Goal: Information Seeking & Learning: Learn about a topic

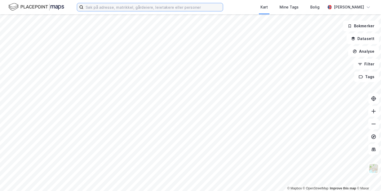
click at [100, 9] on input at bounding box center [154, 7] width 140 height 8
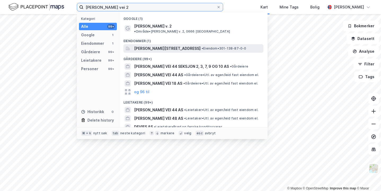
type input "[PERSON_NAME] vei 2"
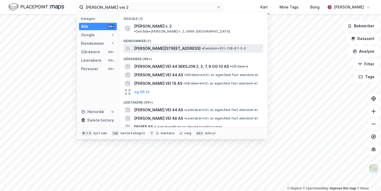
click at [147, 45] on span "[PERSON_NAME][STREET_ADDRESS]" at bounding box center [167, 48] width 67 height 6
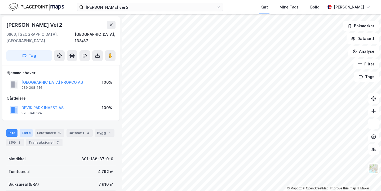
click at [29, 129] on div "Eiere" at bounding box center [26, 132] width 13 height 7
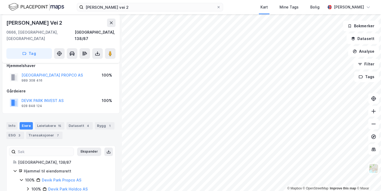
scroll to position [15, 0]
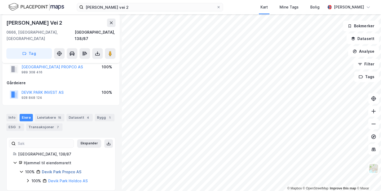
click at [56, 170] on link "Devik Park Propco AS" at bounding box center [62, 172] width 40 height 5
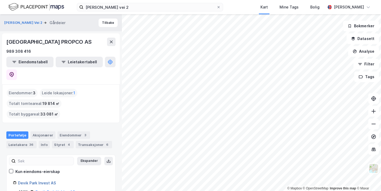
scroll to position [3, 0]
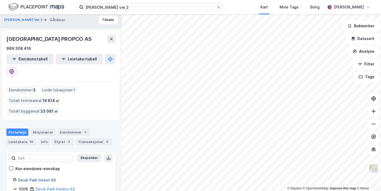
click at [33, 178] on link "Devik Park Invest AS" at bounding box center [37, 180] width 38 height 5
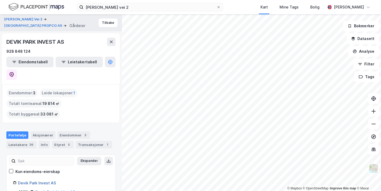
scroll to position [3, 0]
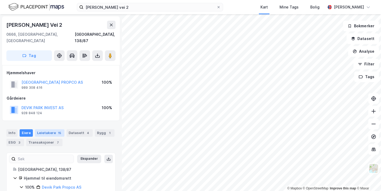
click at [49, 129] on div "Leietakere 15" at bounding box center [49, 132] width 29 height 7
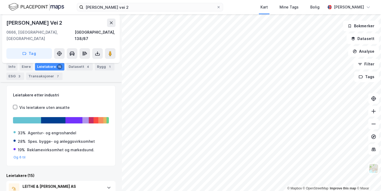
scroll to position [69, 0]
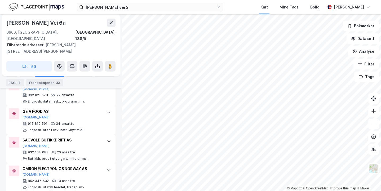
scroll to position [338, 0]
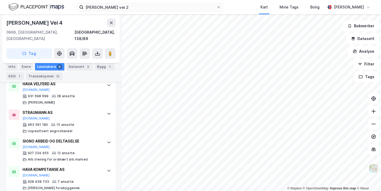
scroll to position [233, 0]
